Goal: Task Accomplishment & Management: Complete application form

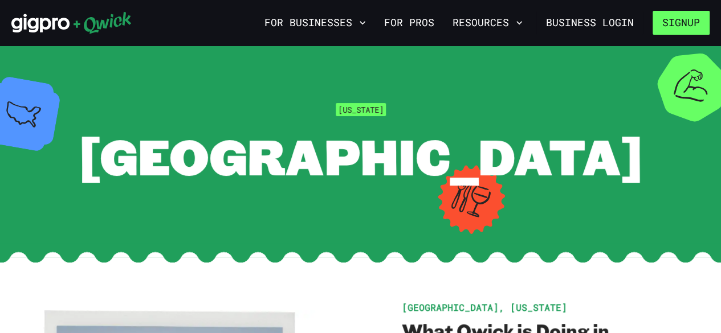
click at [695, 23] on button "Signup" at bounding box center [681, 23] width 57 height 24
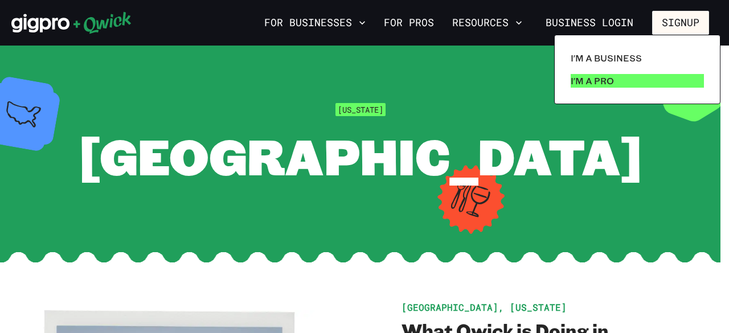
click at [611, 81] on p "I'm a Pro" at bounding box center [592, 81] width 43 height 14
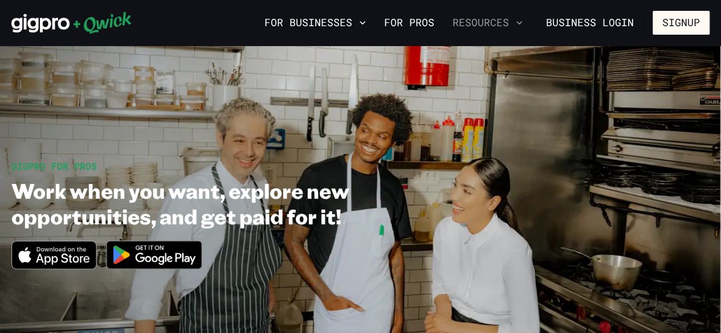
click at [516, 21] on button "Resources" at bounding box center [487, 22] width 79 height 19
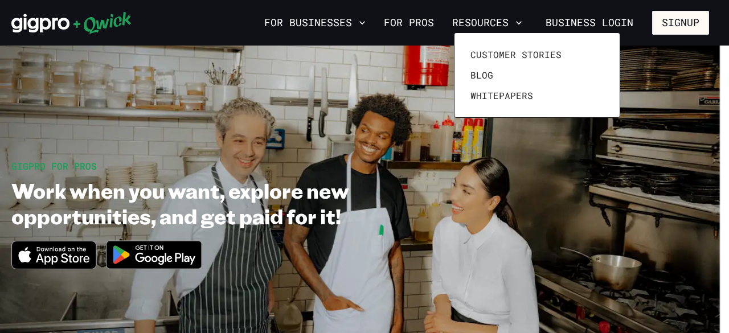
click at [431, 20] on div at bounding box center [364, 166] width 729 height 333
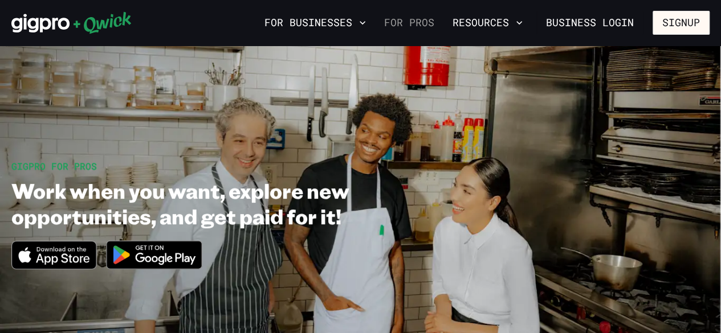
click at [430, 25] on link "For Pros" at bounding box center [409, 22] width 59 height 19
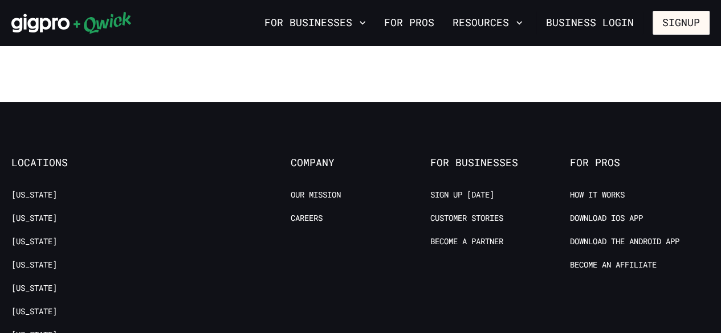
scroll to position [2208, 0]
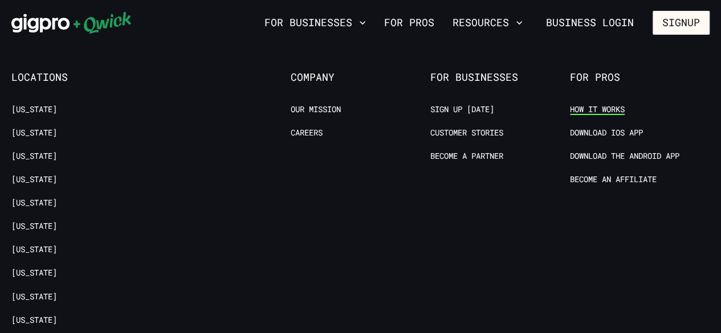
click at [596, 105] on link "How it Works" at bounding box center [597, 109] width 55 height 11
